Goal: Navigation & Orientation: Go to known website

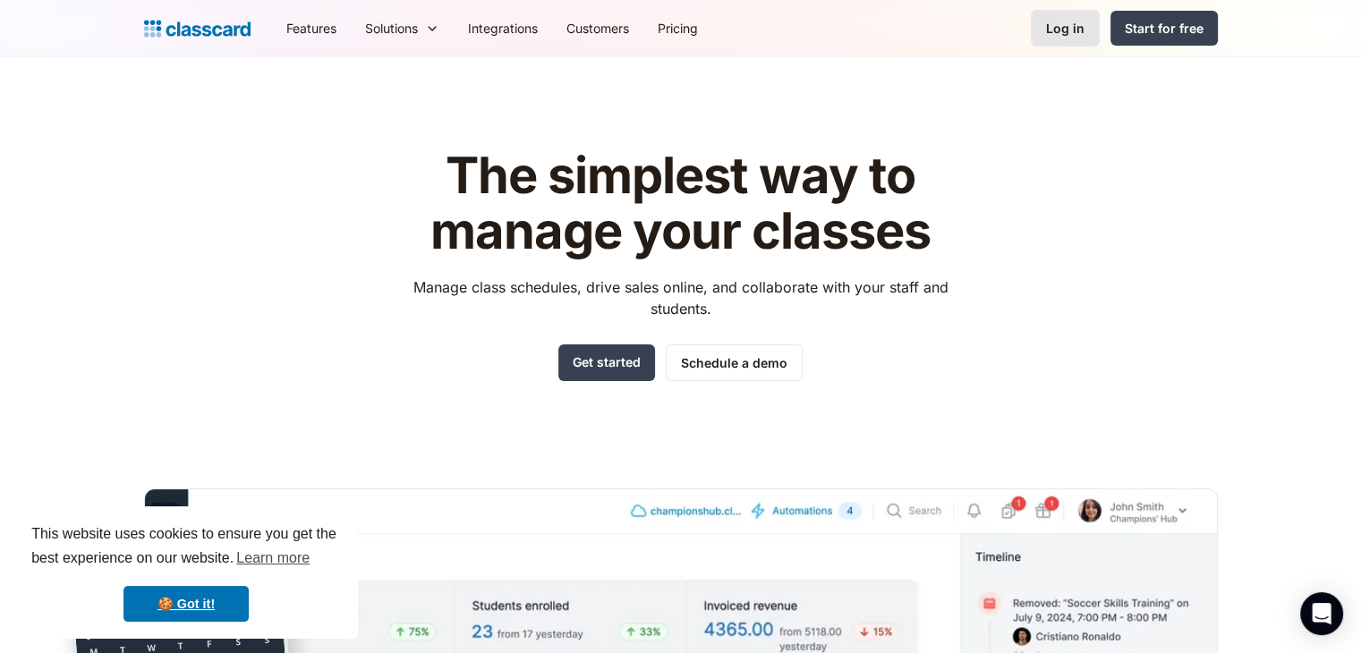
click at [1060, 32] on div "Log in" at bounding box center [1065, 28] width 38 height 19
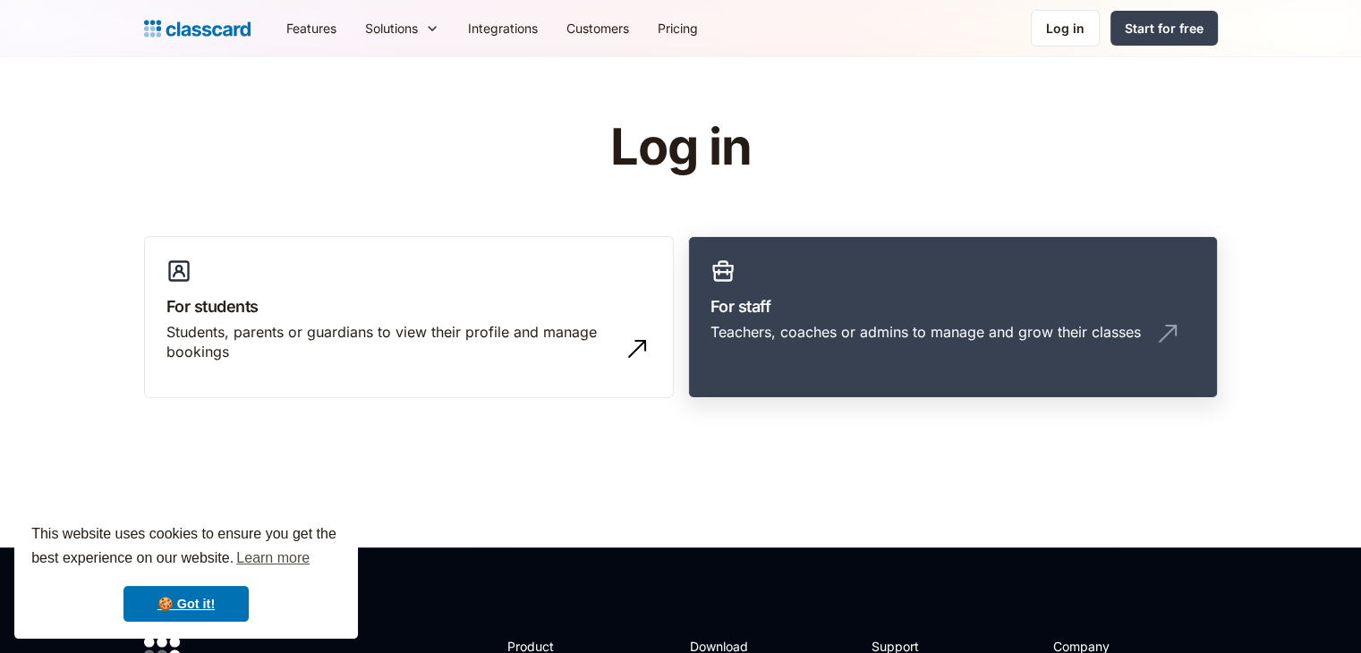
click at [897, 328] on div "Teachers, coaches or admins to manage and grow their classes" at bounding box center [926, 332] width 430 height 20
